Goal: Task Accomplishment & Management: Manage account settings

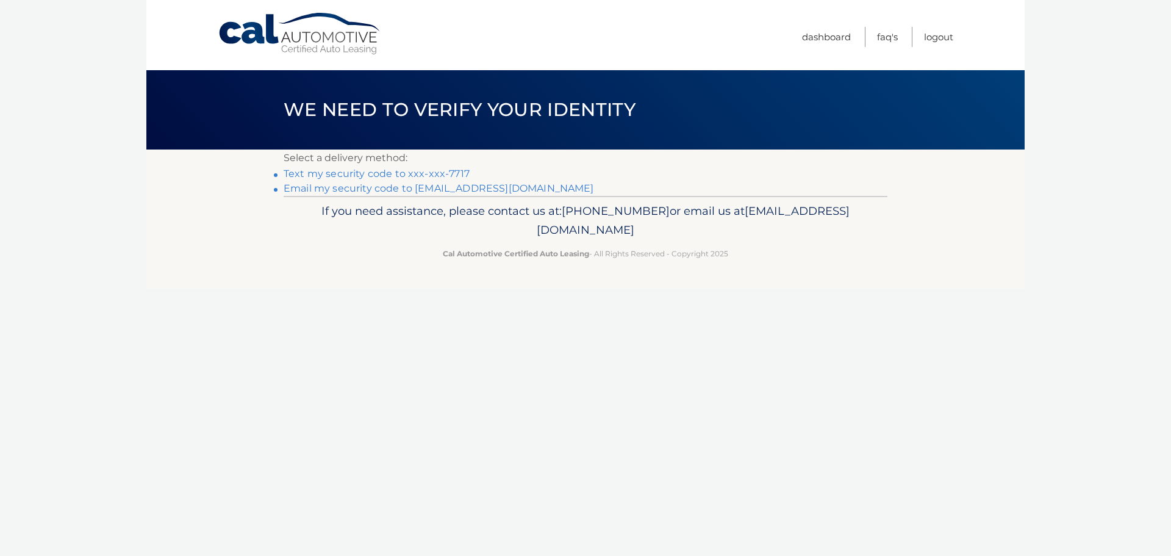
click at [361, 174] on link "Text my security code to xxx-xxx-7717" at bounding box center [377, 174] width 186 height 12
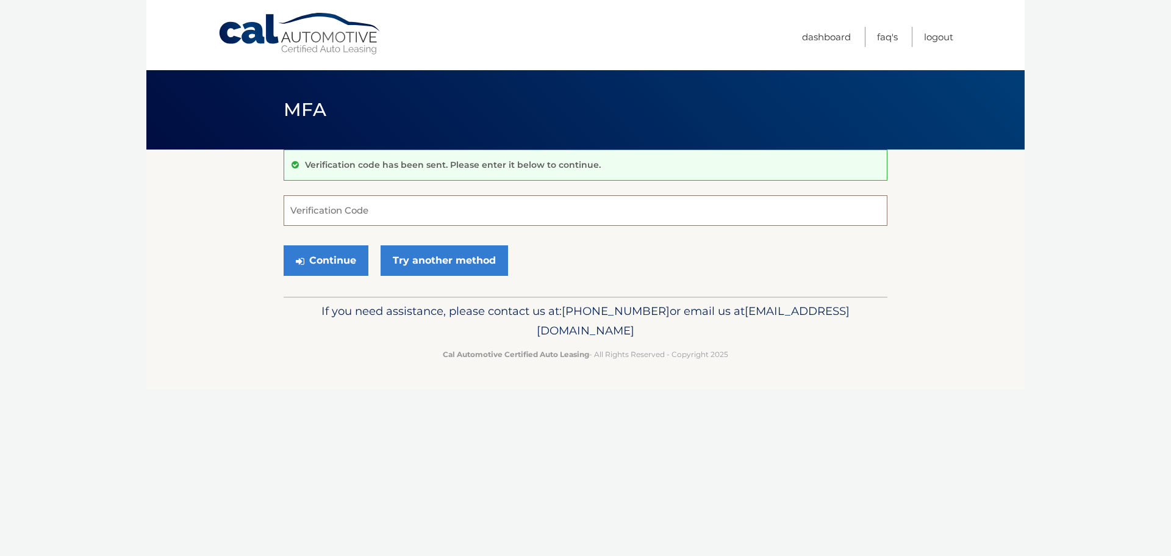
click at [362, 212] on input "Verification Code" at bounding box center [586, 210] width 604 height 30
type input "830975"
click at [343, 262] on button "Continue" at bounding box center [326, 260] width 85 height 30
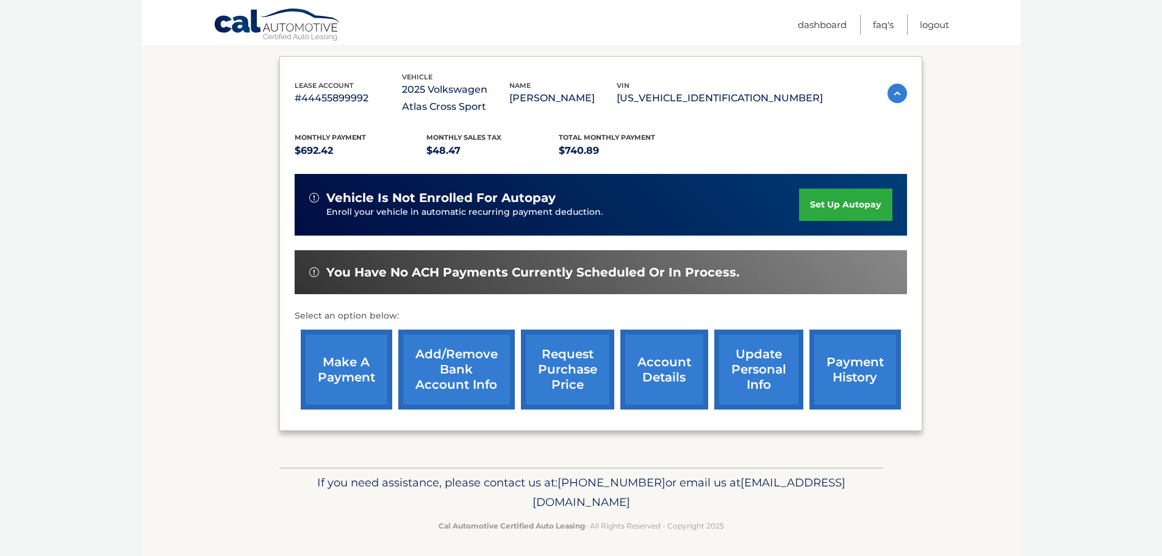
scroll to position [201, 0]
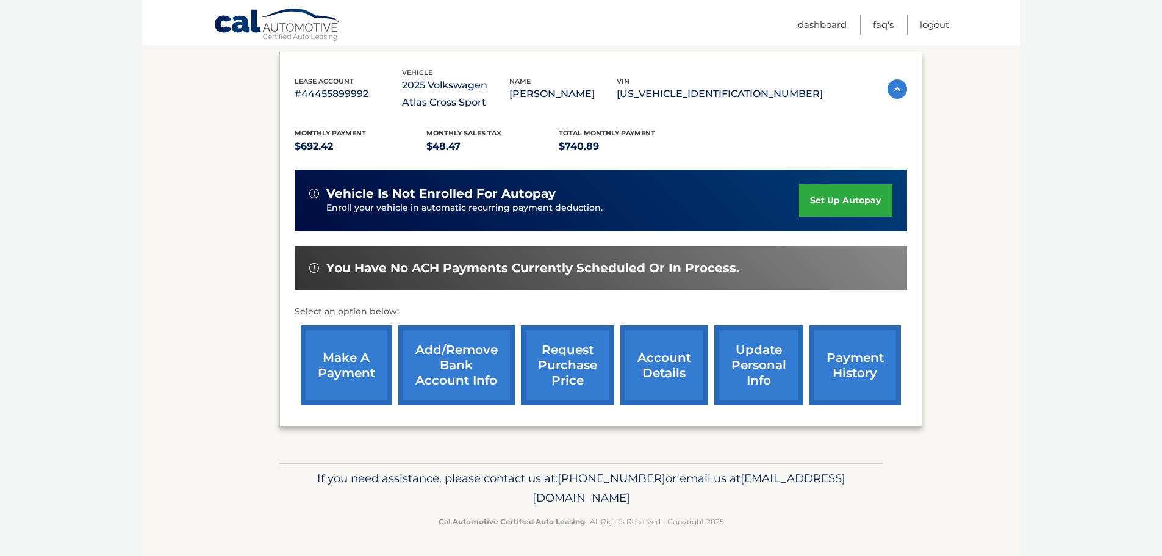
click at [359, 365] on link "make a payment" at bounding box center [346, 365] width 91 height 80
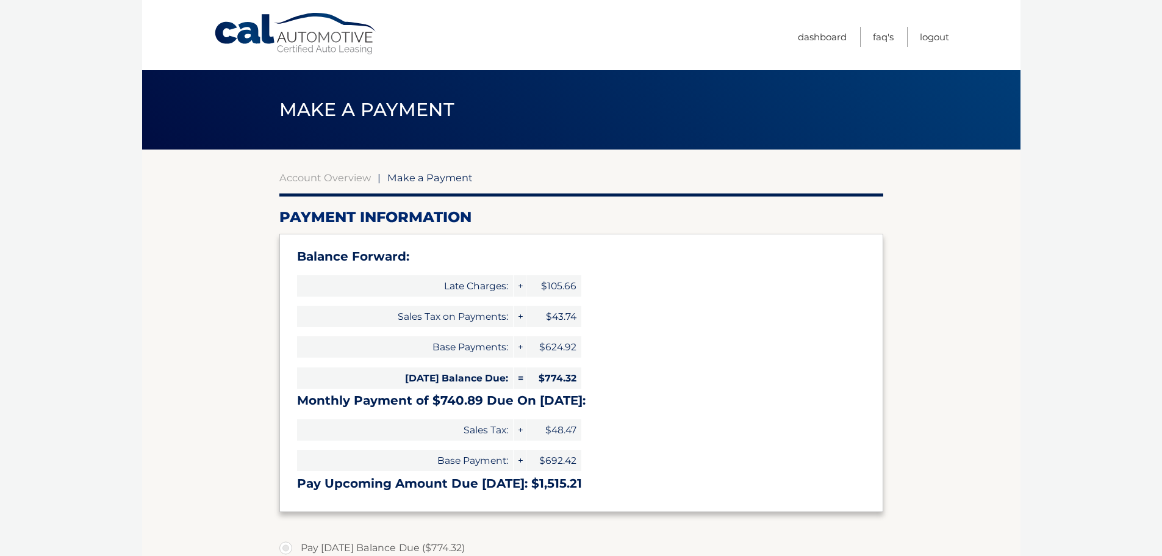
select select "MjVlOTFlNDEtNzdkYS00ZDRhLWFlNmUtZjFlMjNiM2I5Y2E0"
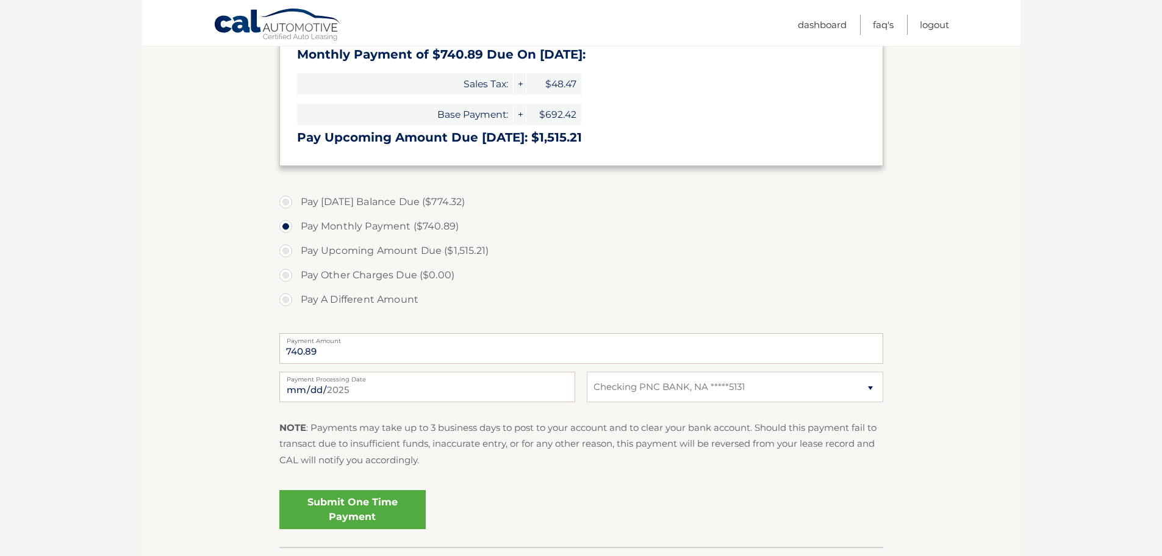
scroll to position [427, 0]
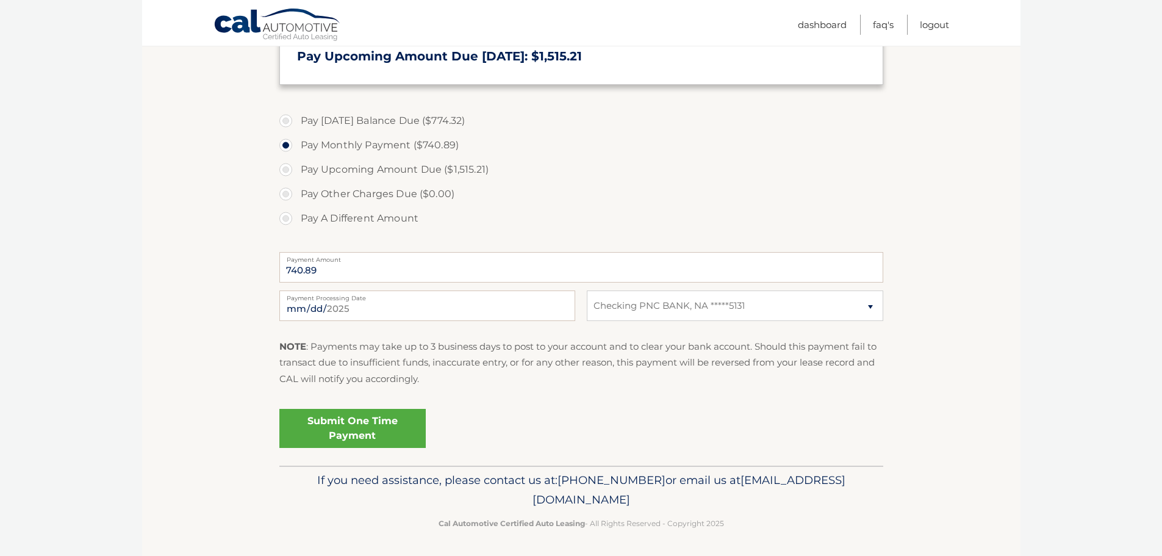
click at [287, 219] on label "Pay A Different Amount" at bounding box center [581, 218] width 604 height 24
click at [287, 219] on input "Pay A Different Amount" at bounding box center [290, 216] width 12 height 20
radio input "true"
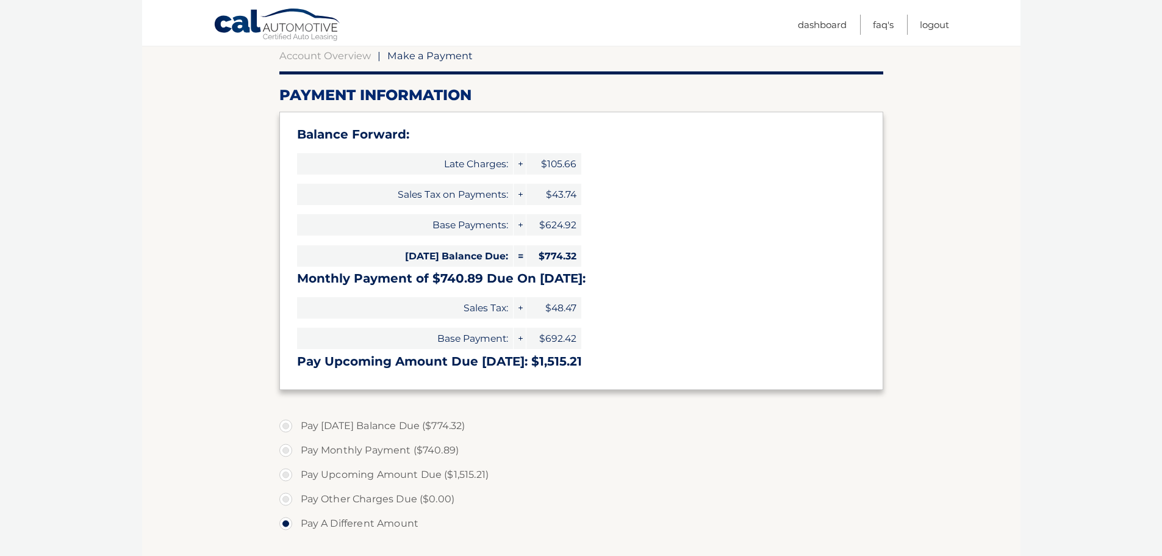
scroll to position [0, 0]
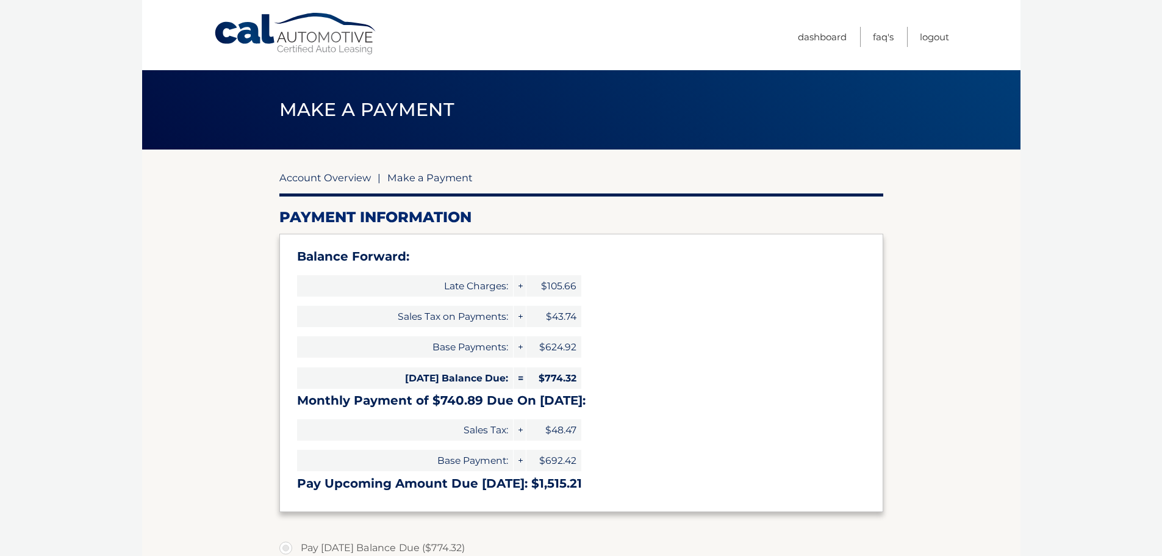
click at [334, 179] on link "Account Overview" at bounding box center [324, 177] width 91 height 12
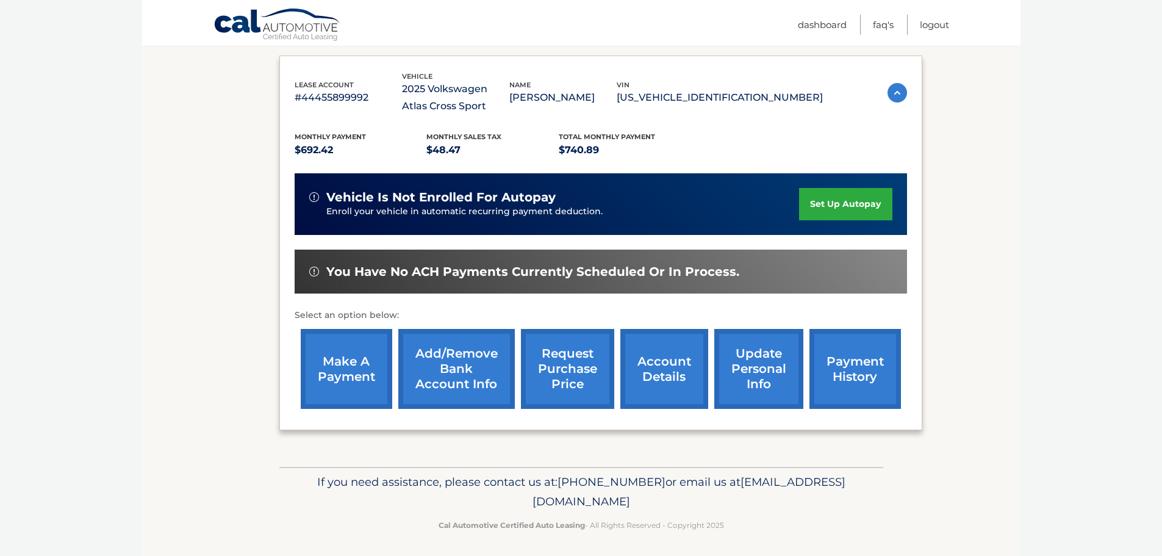
scroll to position [201, 0]
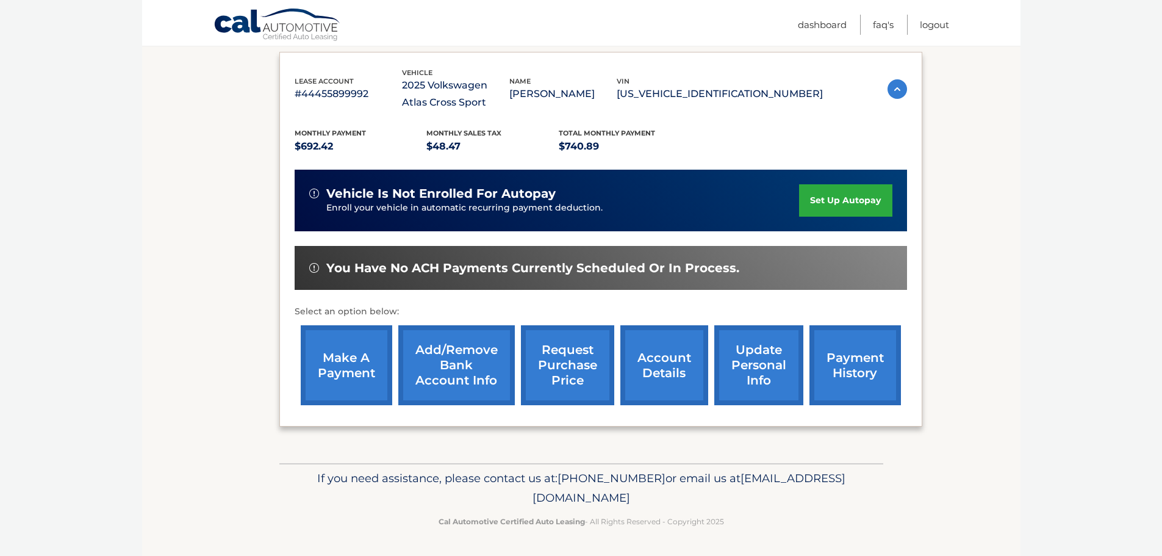
click at [676, 371] on link "account details" at bounding box center [664, 365] width 88 height 80
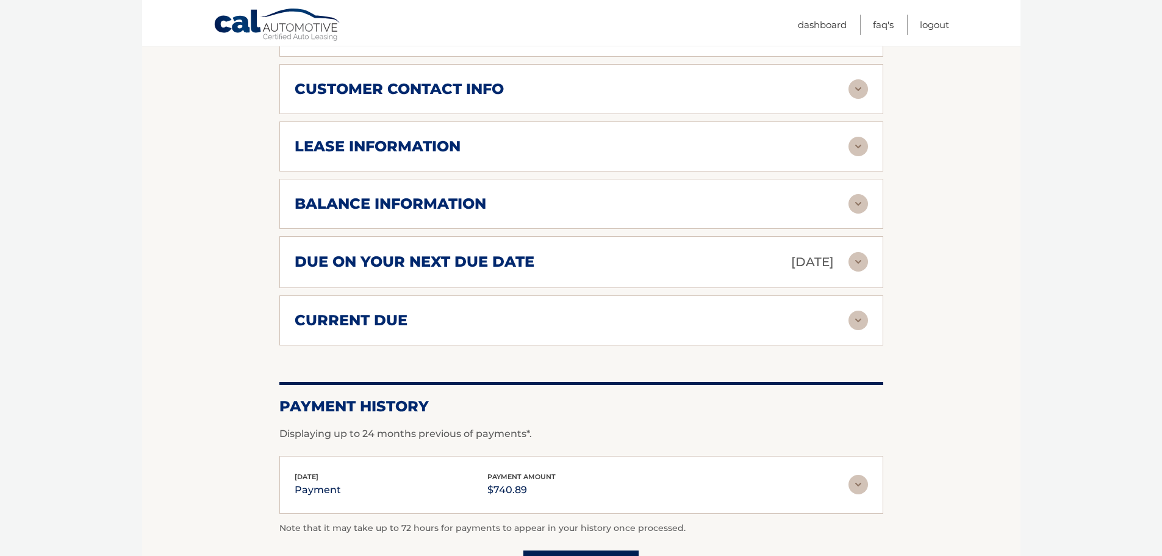
scroll to position [671, 0]
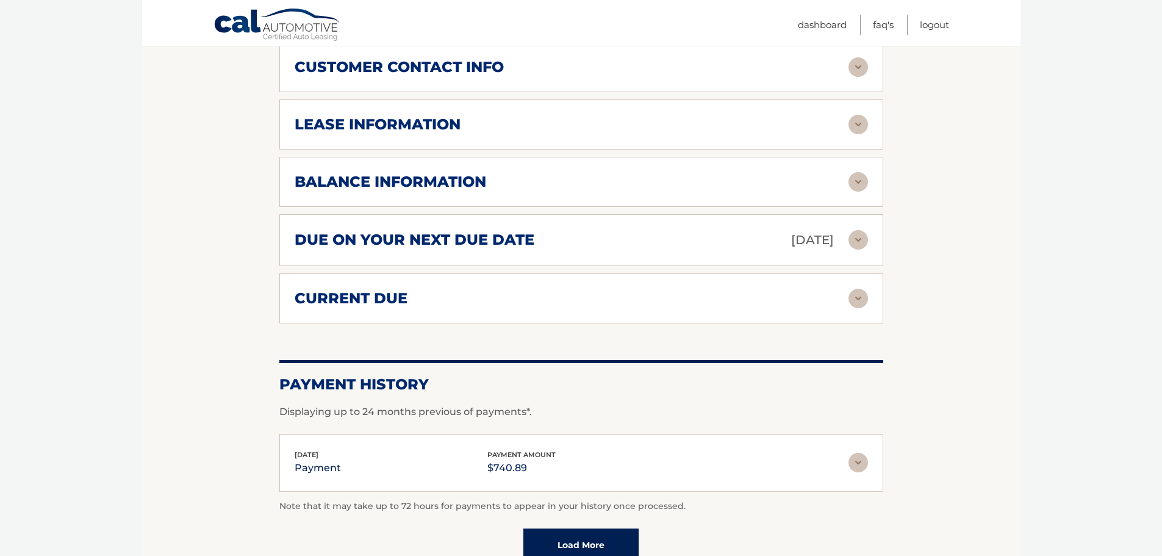
click at [857, 464] on img at bounding box center [858, 462] width 20 height 20
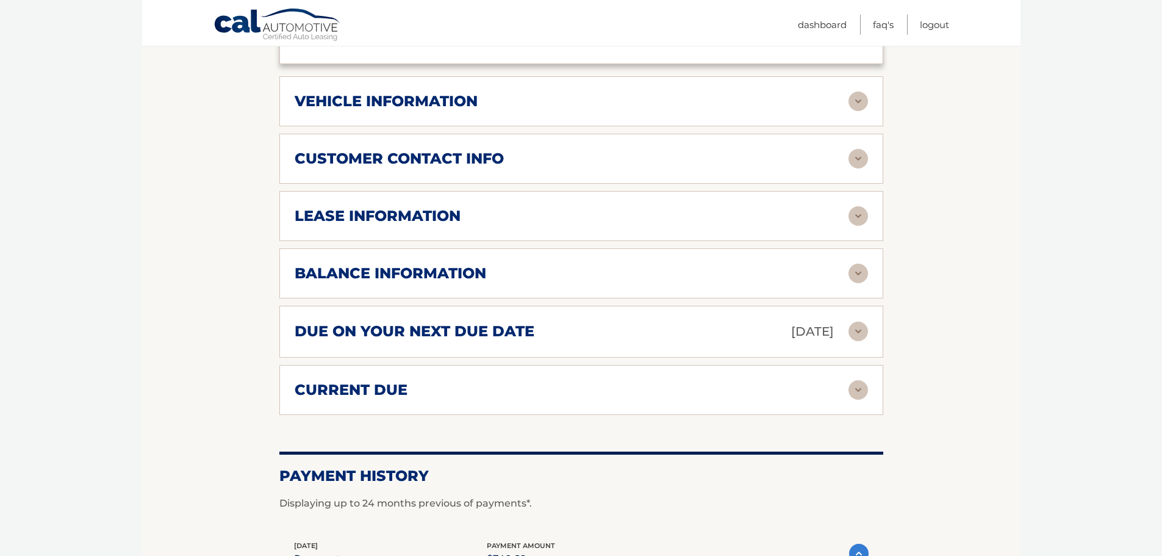
scroll to position [563, 0]
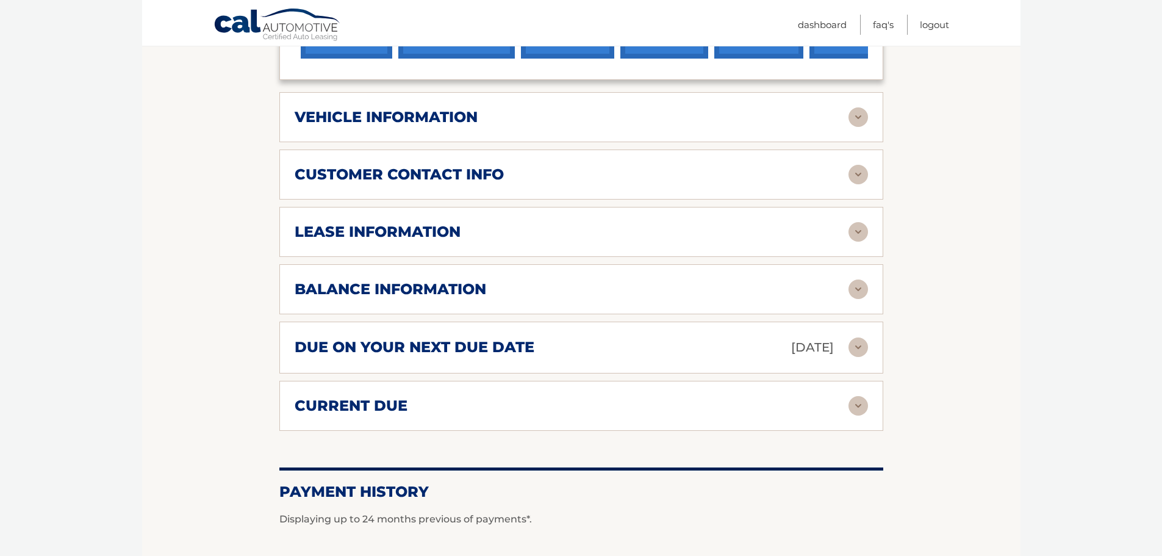
click at [863, 289] on img at bounding box center [858, 289] width 20 height 20
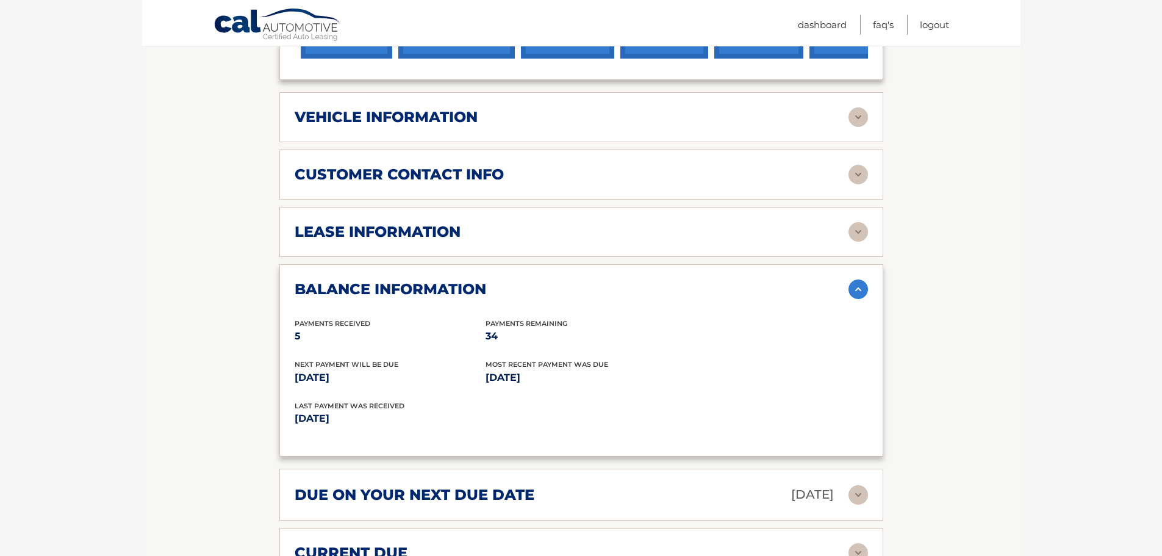
click at [854, 230] on img at bounding box center [858, 232] width 20 height 20
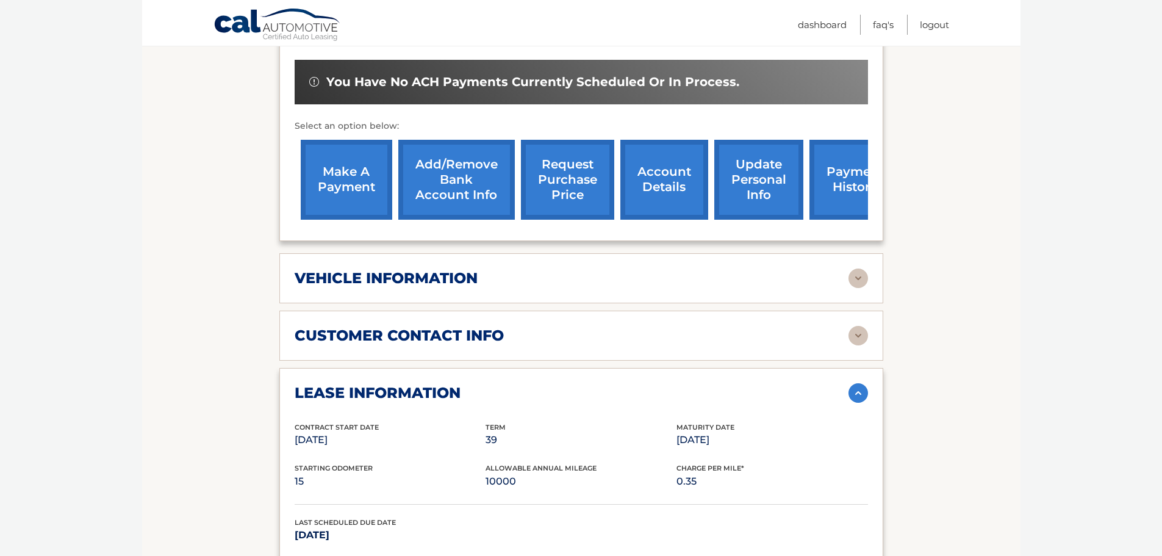
scroll to position [381, 0]
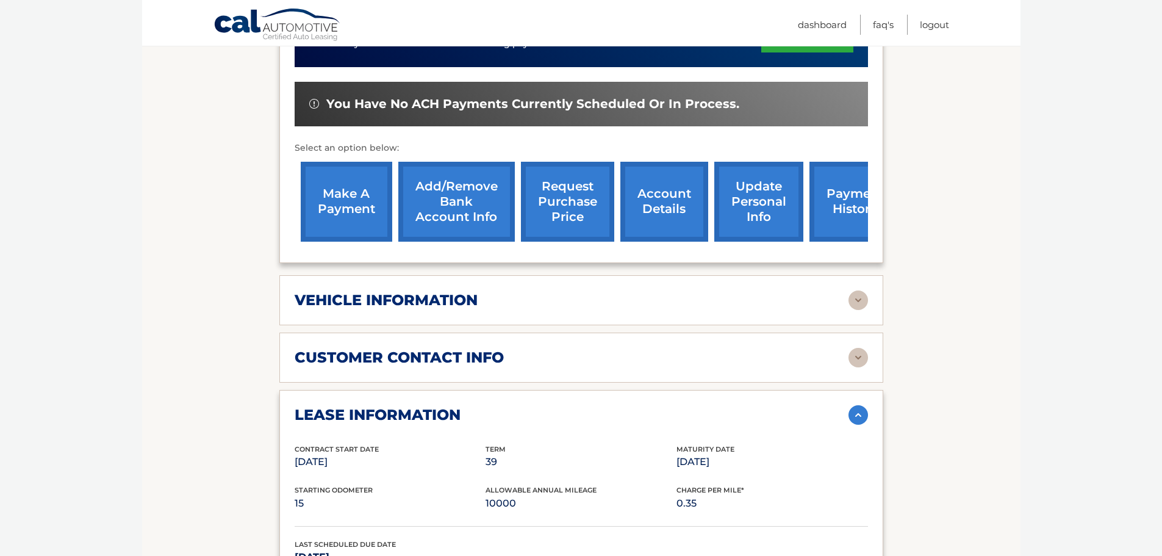
click at [648, 226] on link "account details" at bounding box center [664, 202] width 88 height 80
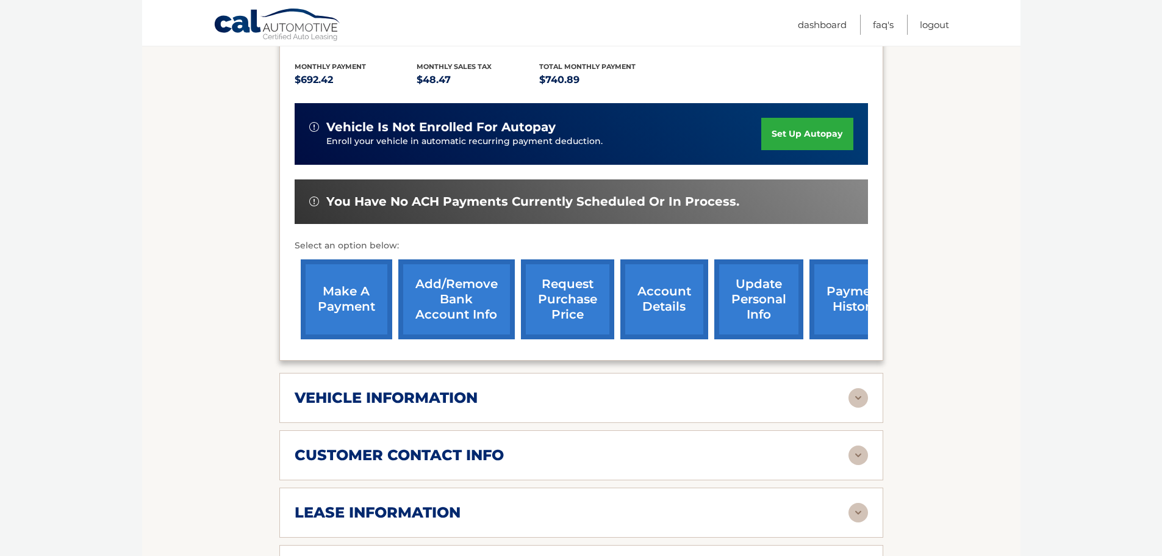
scroll to position [305, 0]
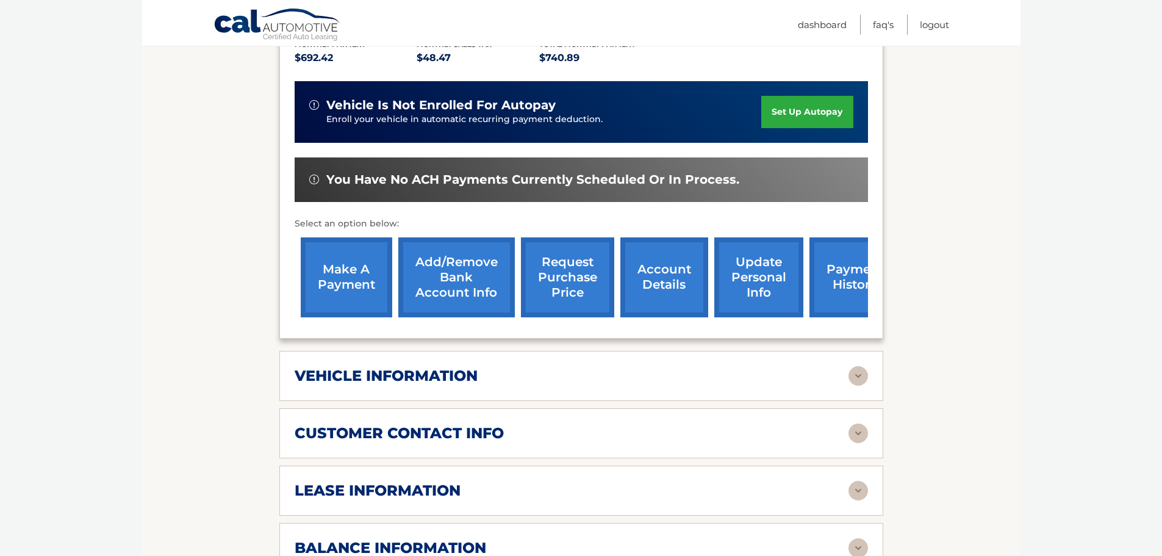
click at [856, 377] on img at bounding box center [858, 376] width 20 height 20
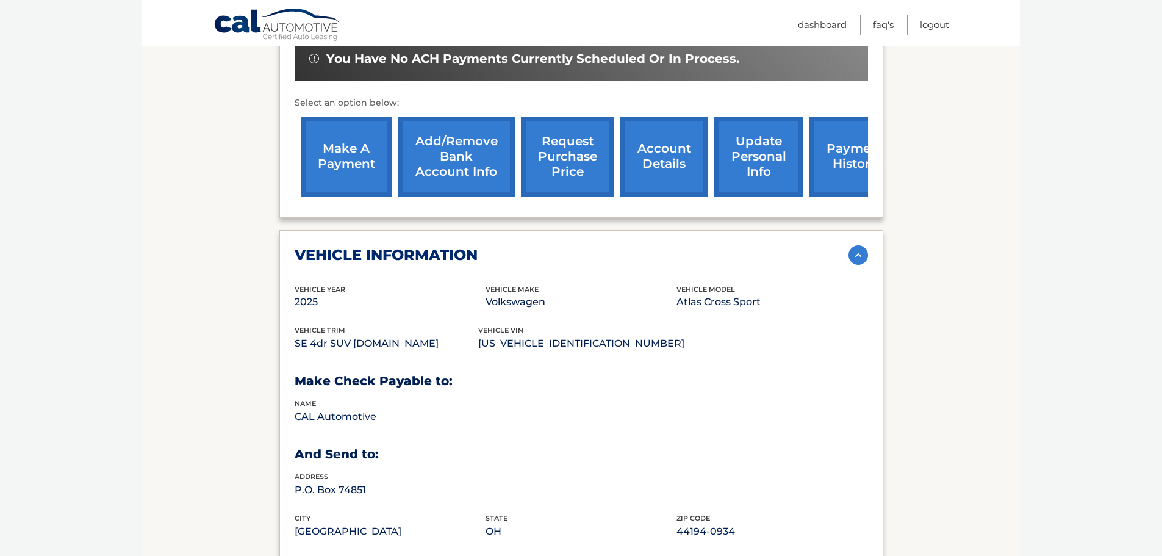
scroll to position [427, 0]
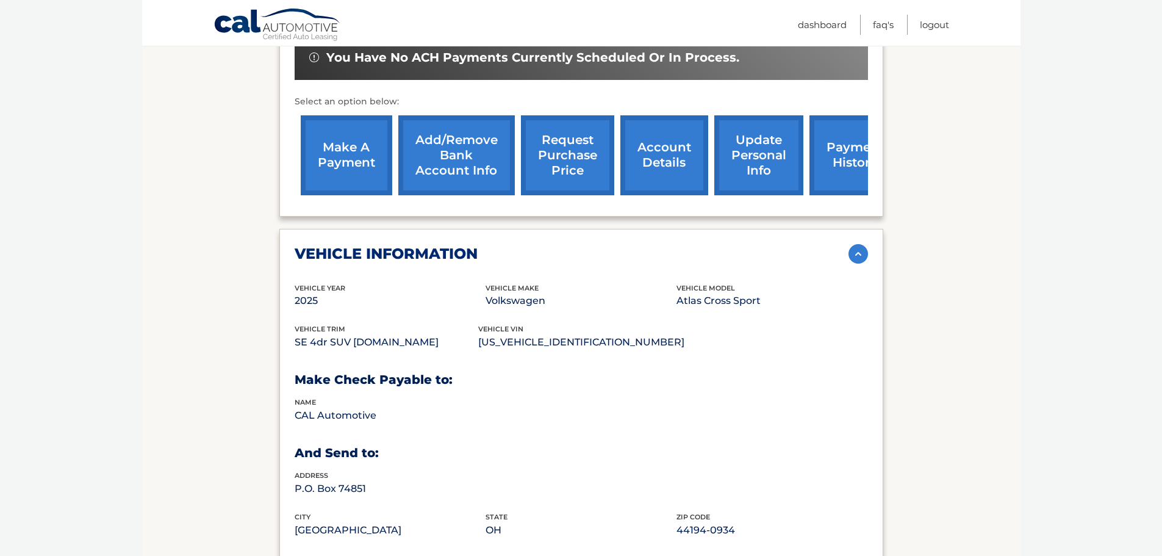
click at [857, 258] on img at bounding box center [858, 254] width 20 height 20
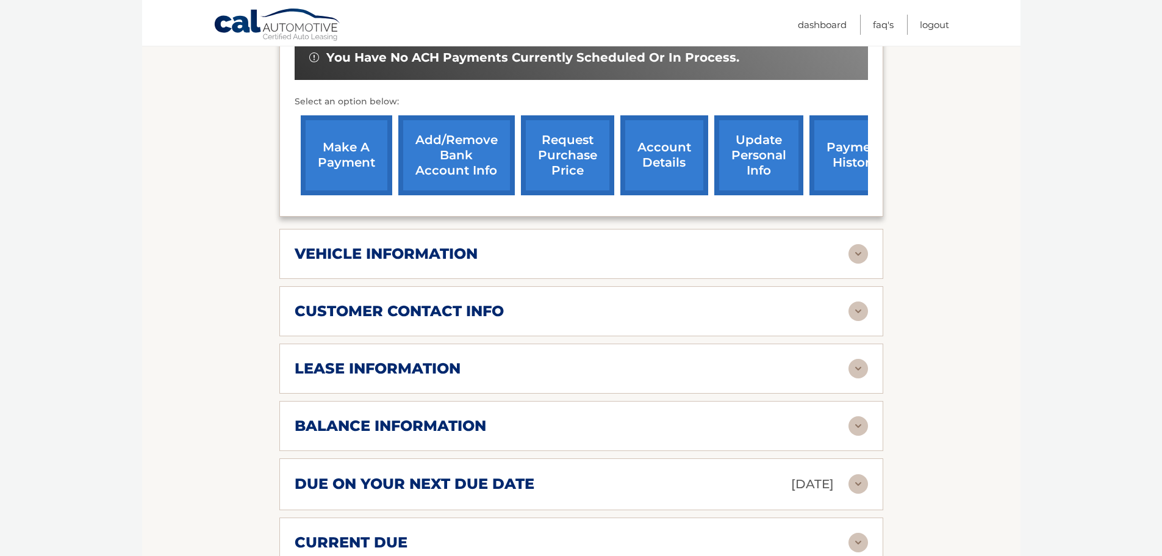
scroll to position [488, 0]
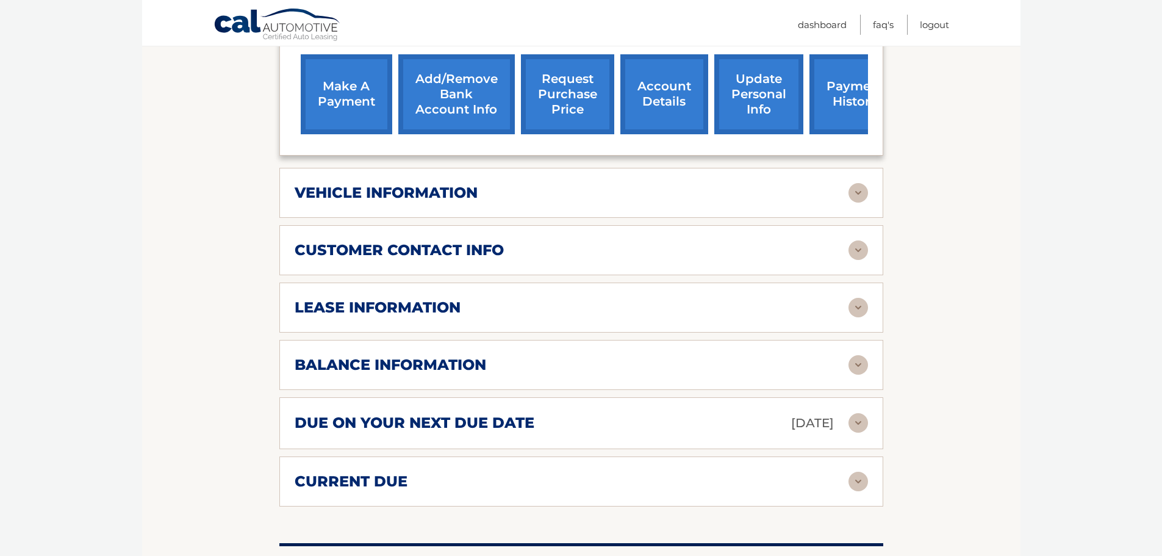
click at [856, 482] on img at bounding box center [858, 481] width 20 height 20
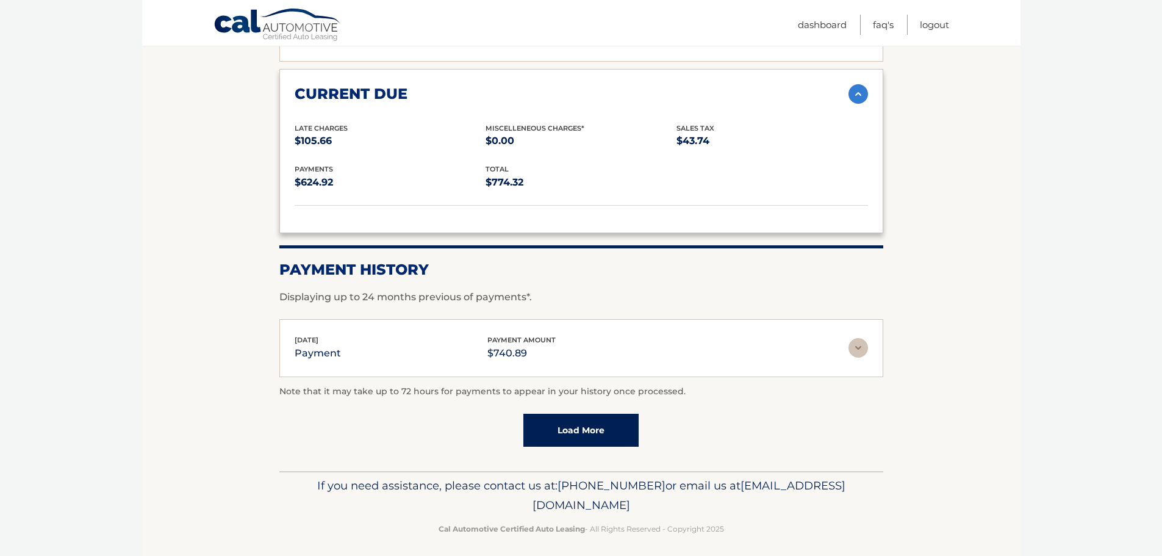
scroll to position [882, 0]
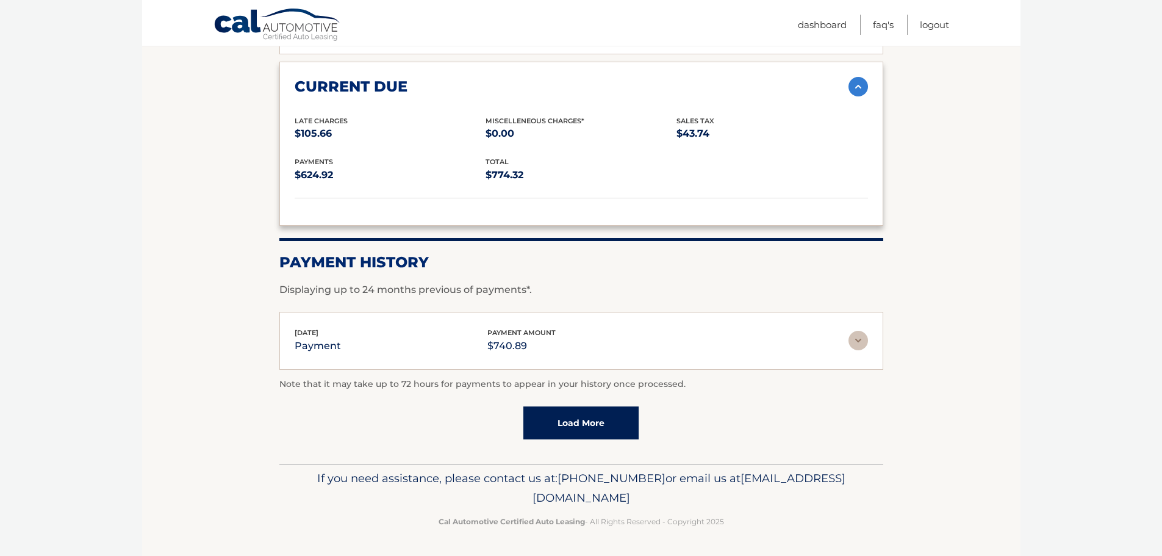
click at [862, 341] on img at bounding box center [858, 341] width 20 height 20
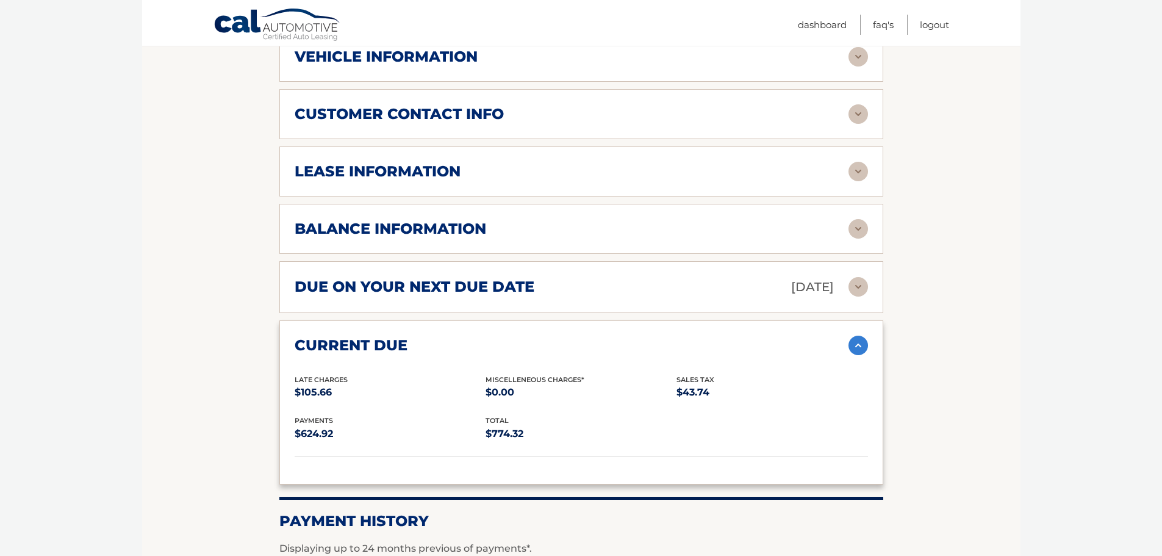
scroll to position [592, 0]
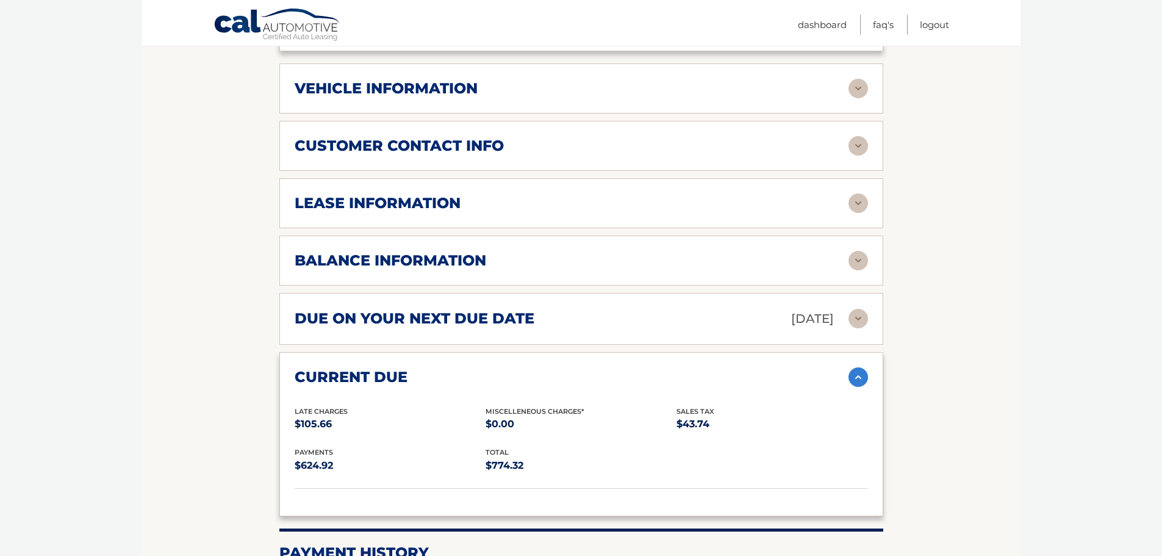
click at [420, 262] on h2 "balance information" at bounding box center [390, 260] width 191 height 18
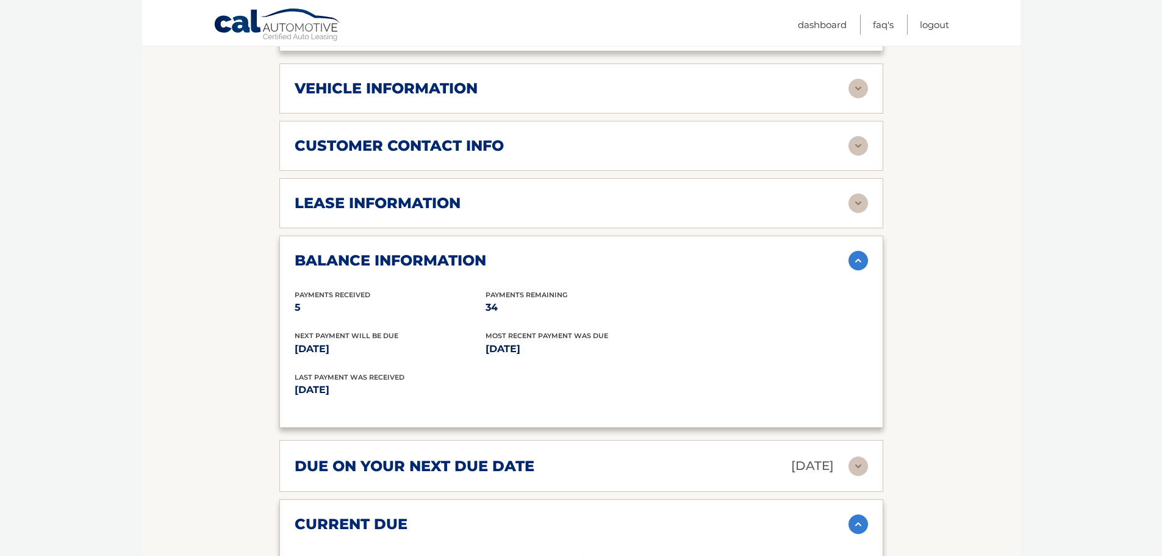
click at [400, 204] on h2 "lease information" at bounding box center [378, 203] width 166 height 18
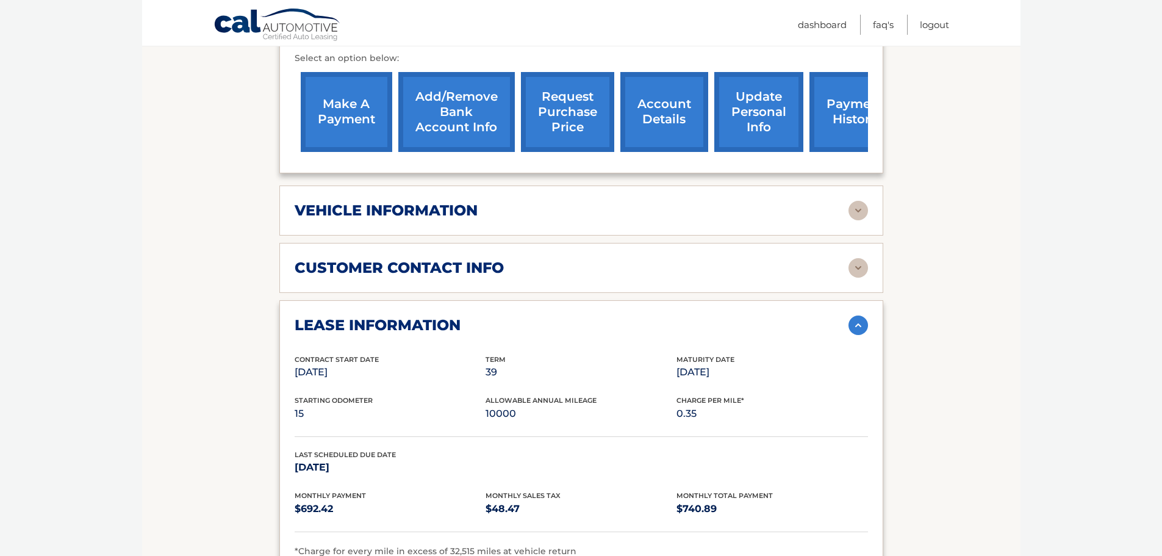
scroll to position [409, 0]
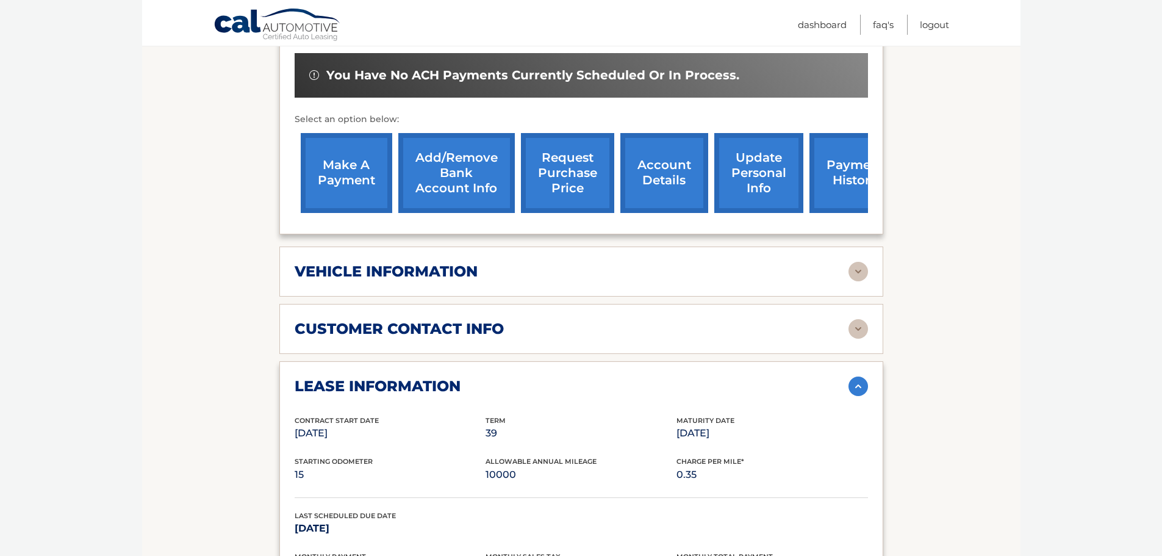
click at [853, 186] on link "payment history" at bounding box center [854, 173] width 91 height 80
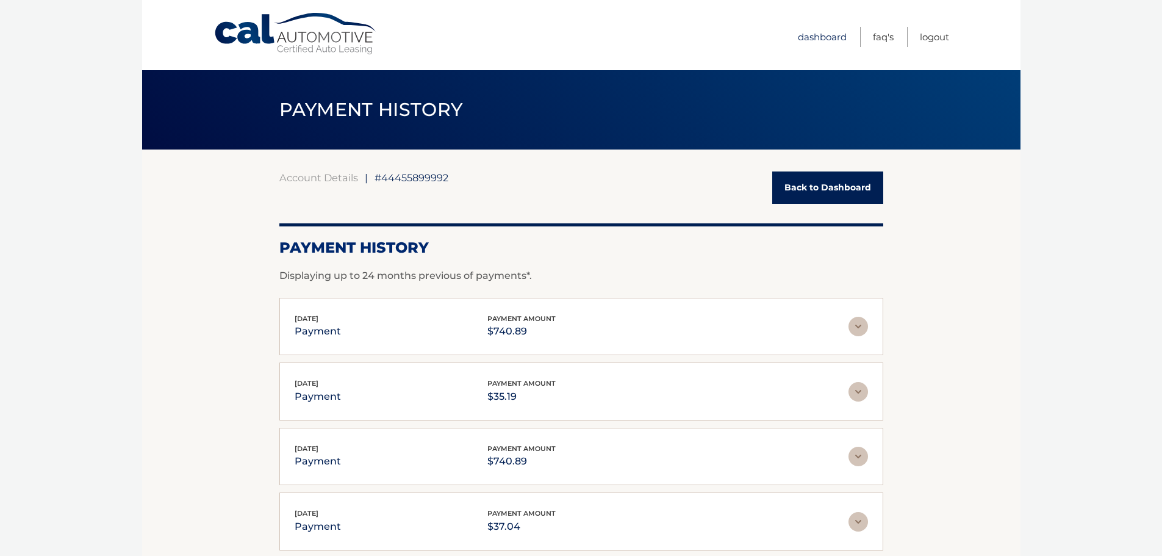
click at [823, 38] on link "Dashboard" at bounding box center [822, 37] width 49 height 20
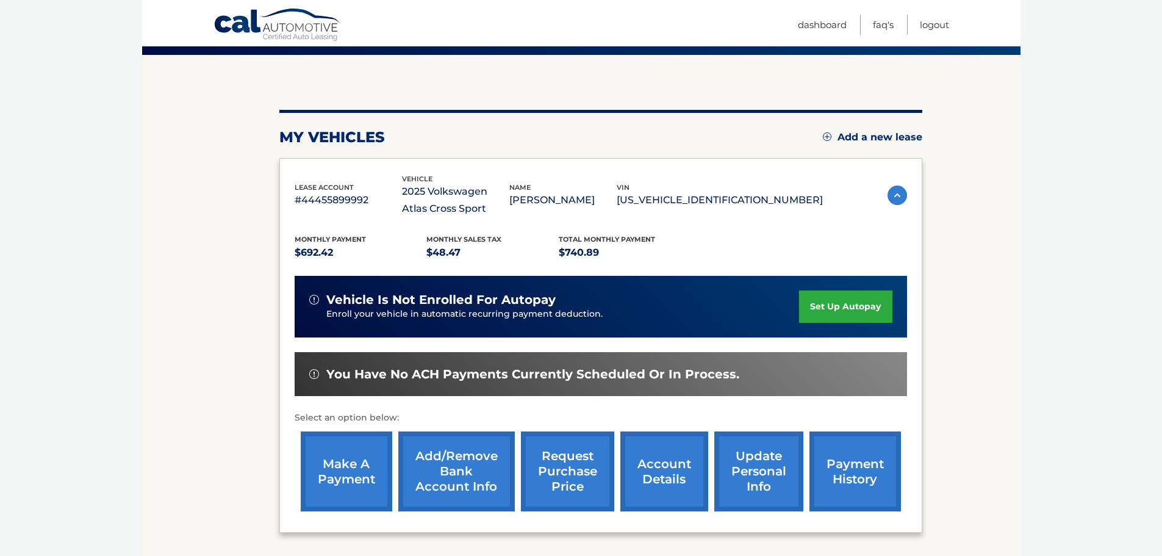
scroll to position [122, 0]
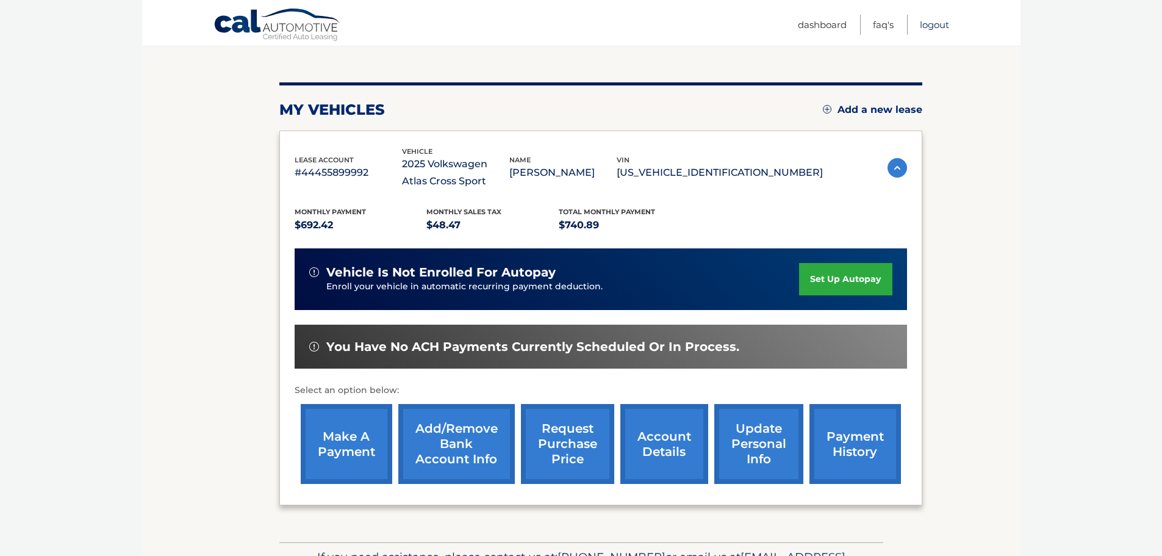
click at [937, 20] on link "Logout" at bounding box center [934, 25] width 29 height 20
